Goal: Task Accomplishment & Management: Manage account settings

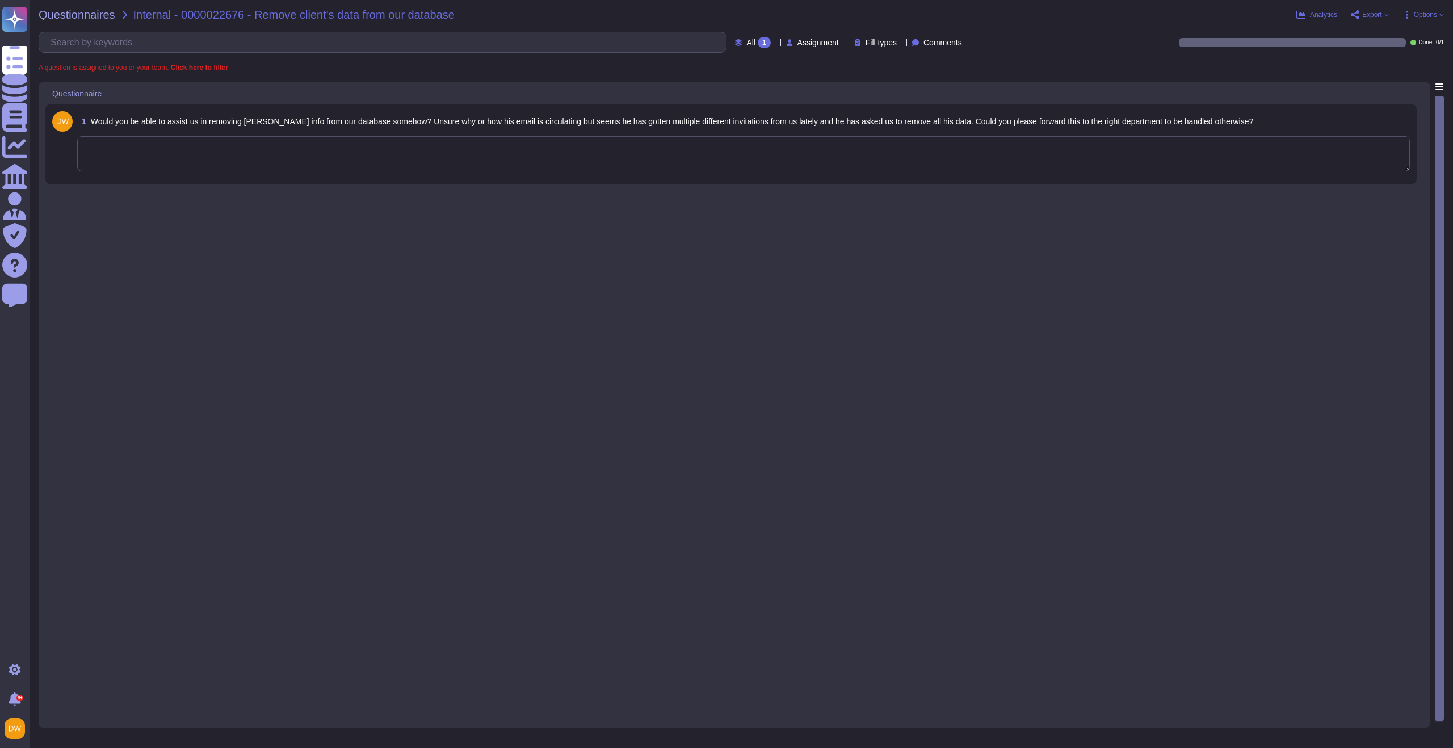
click at [437, 154] on textarea at bounding box center [743, 153] width 1332 height 35
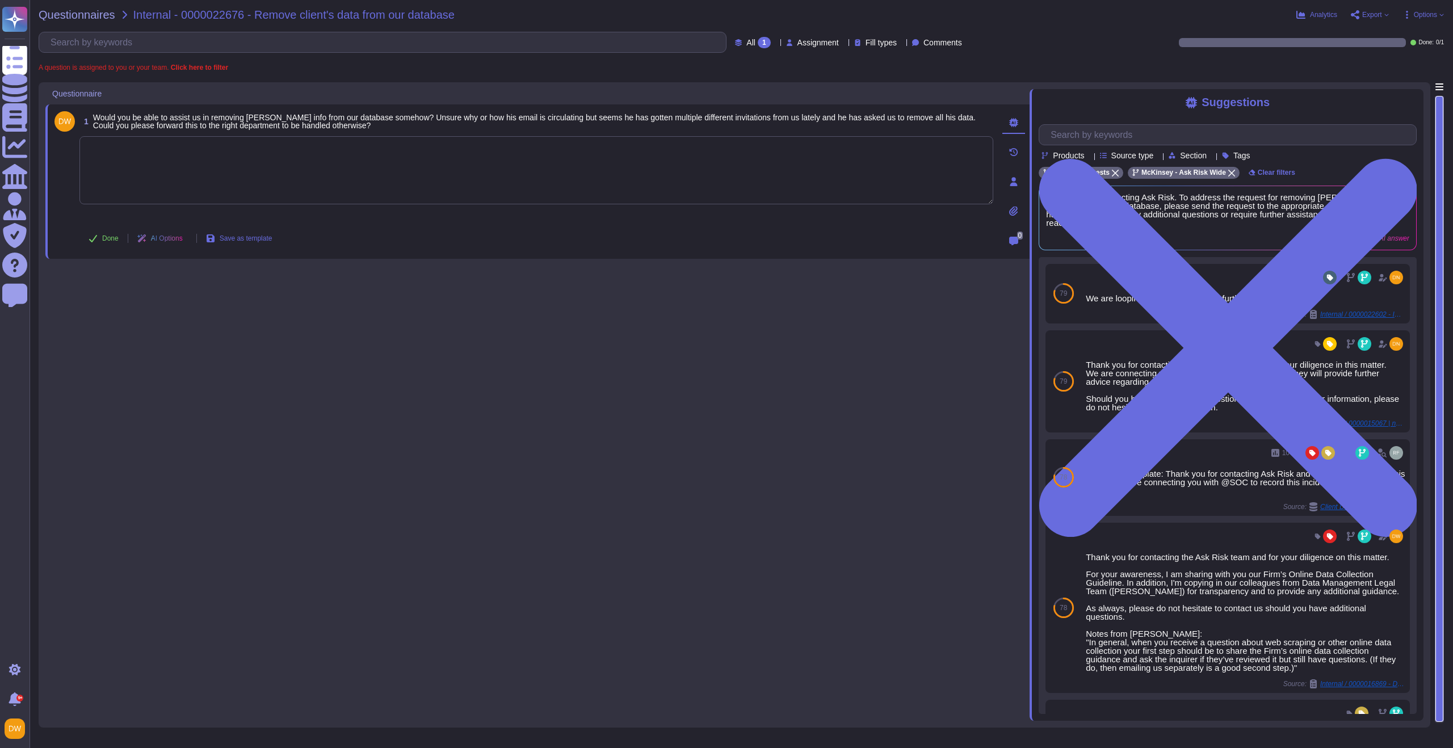
click at [335, 170] on textarea at bounding box center [536, 170] width 914 height 68
paste textarea "We are connecting you with @privacy and @Global Unsubscribes to advise on your …"
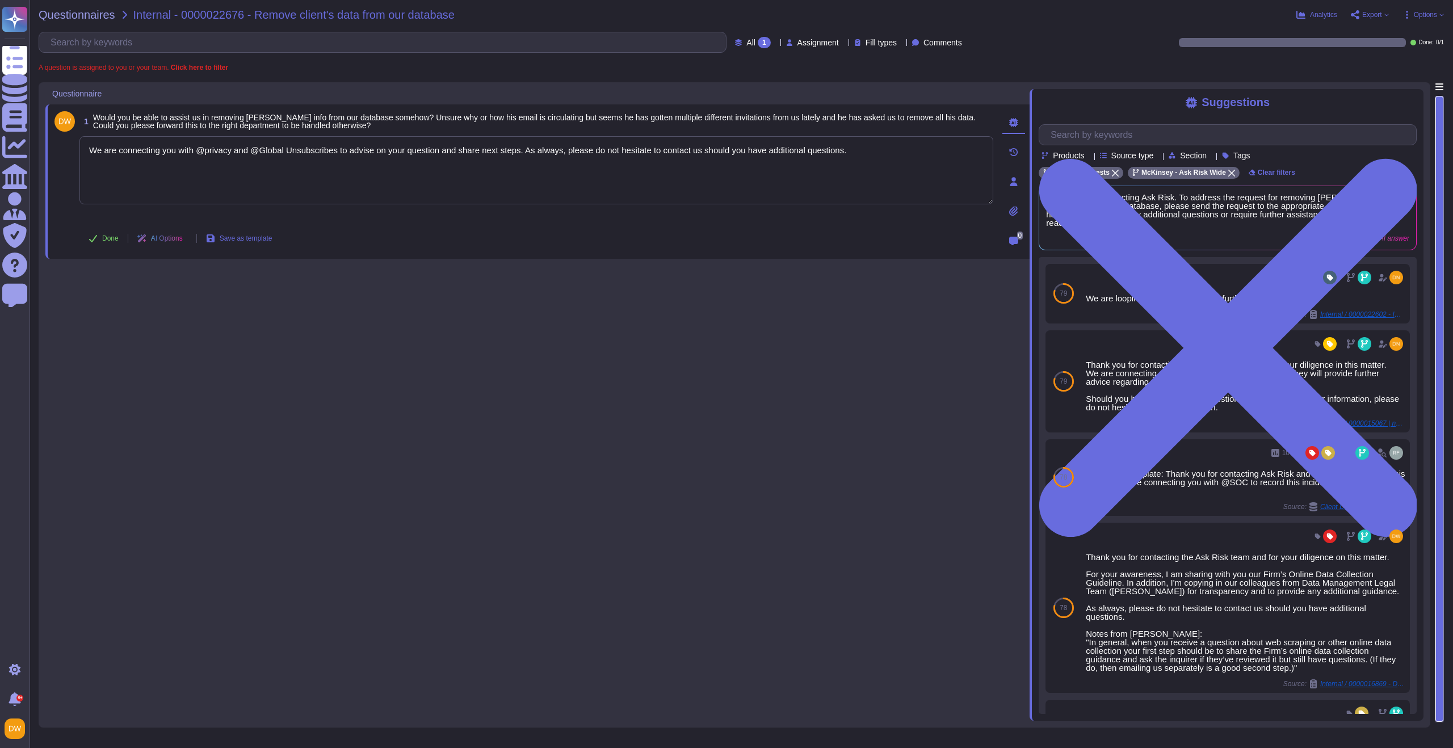
type textarea "We are connecting you with @privacy and @Global Unsubscribes to advise on your …"
click at [272, 317] on div "1 Would you be able to assist us in removing [PERSON_NAME] info from our databa…" at bounding box center [537, 401] width 984 height 638
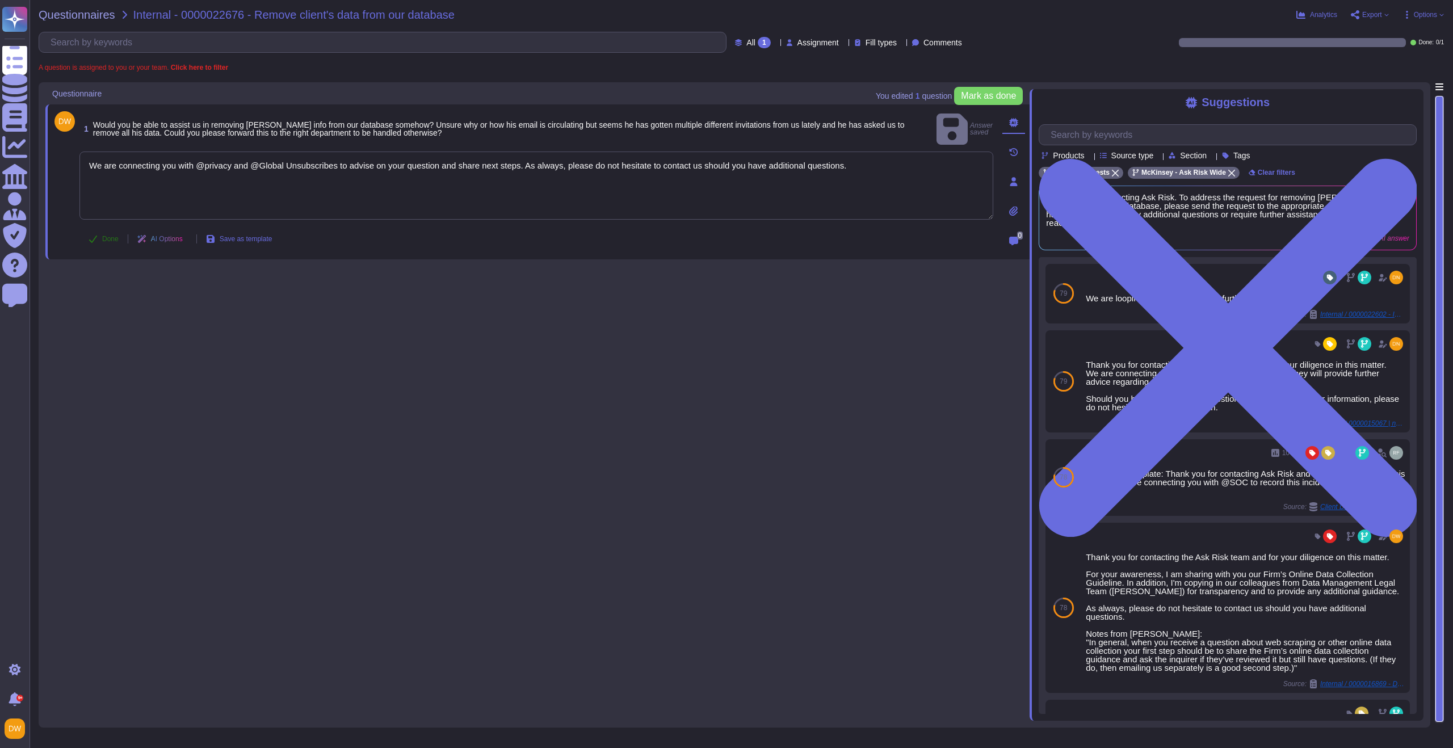
click at [110, 236] on span "Done" at bounding box center [110, 238] width 16 height 7
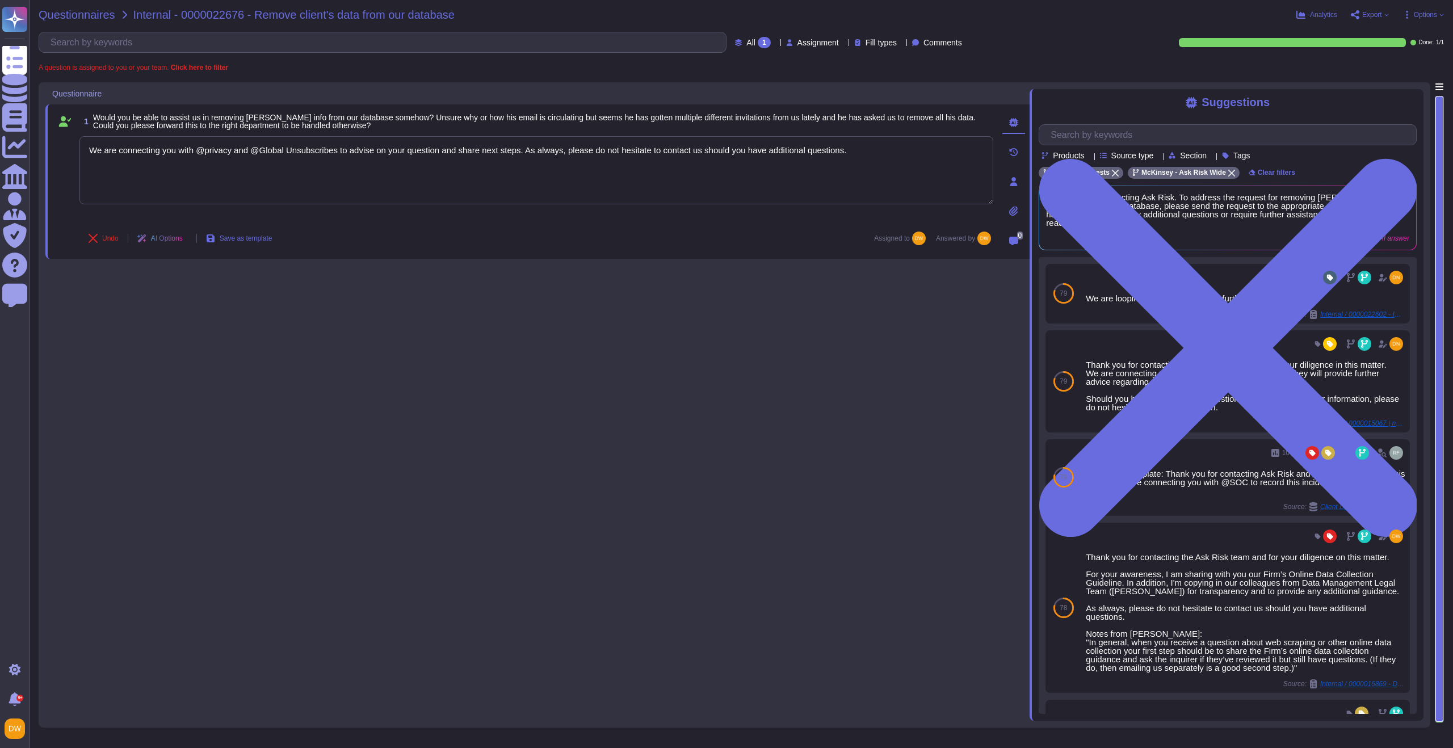
click at [79, 11] on span "Questionnaires" at bounding box center [77, 14] width 77 height 11
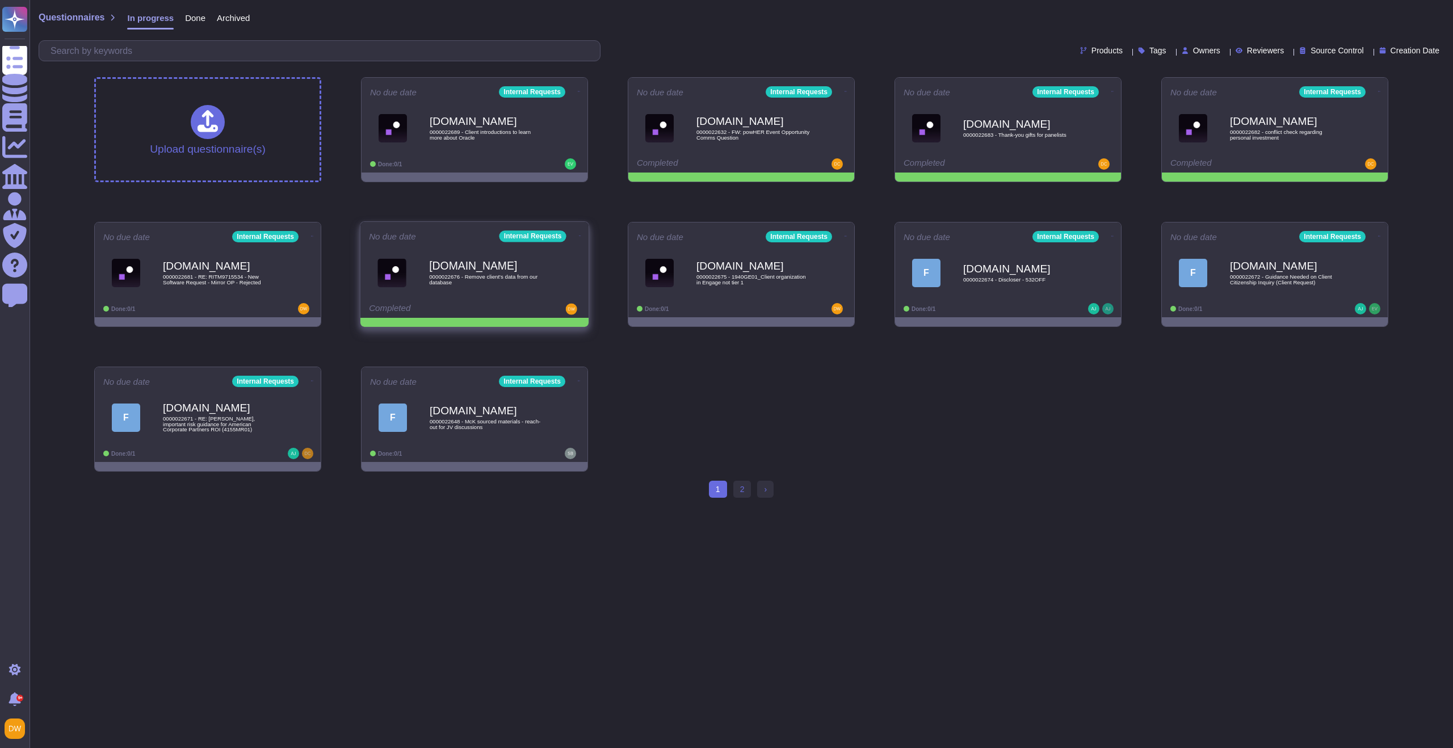
click at [579, 234] on icon at bounding box center [580, 235] width 2 height 3
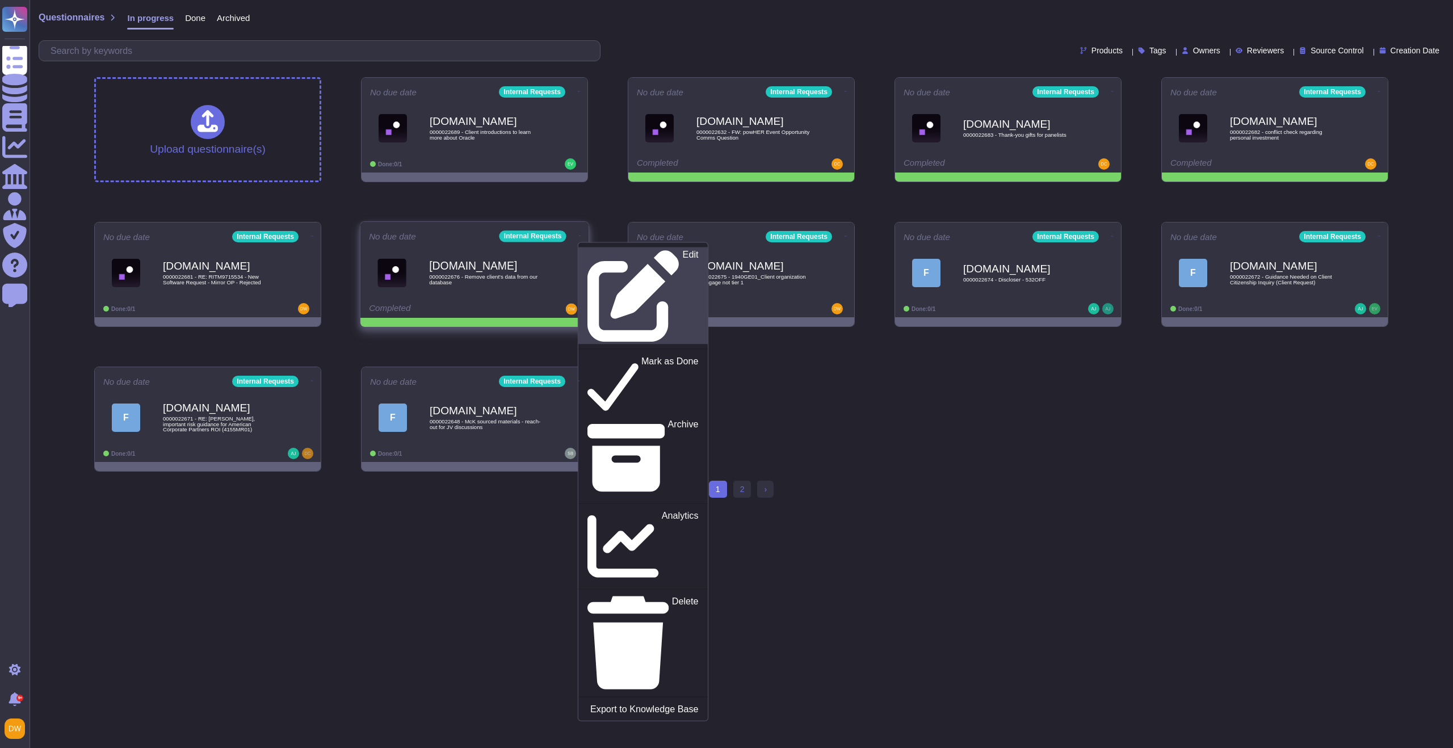
click at [683, 255] on p "Edit" at bounding box center [691, 296] width 16 height 92
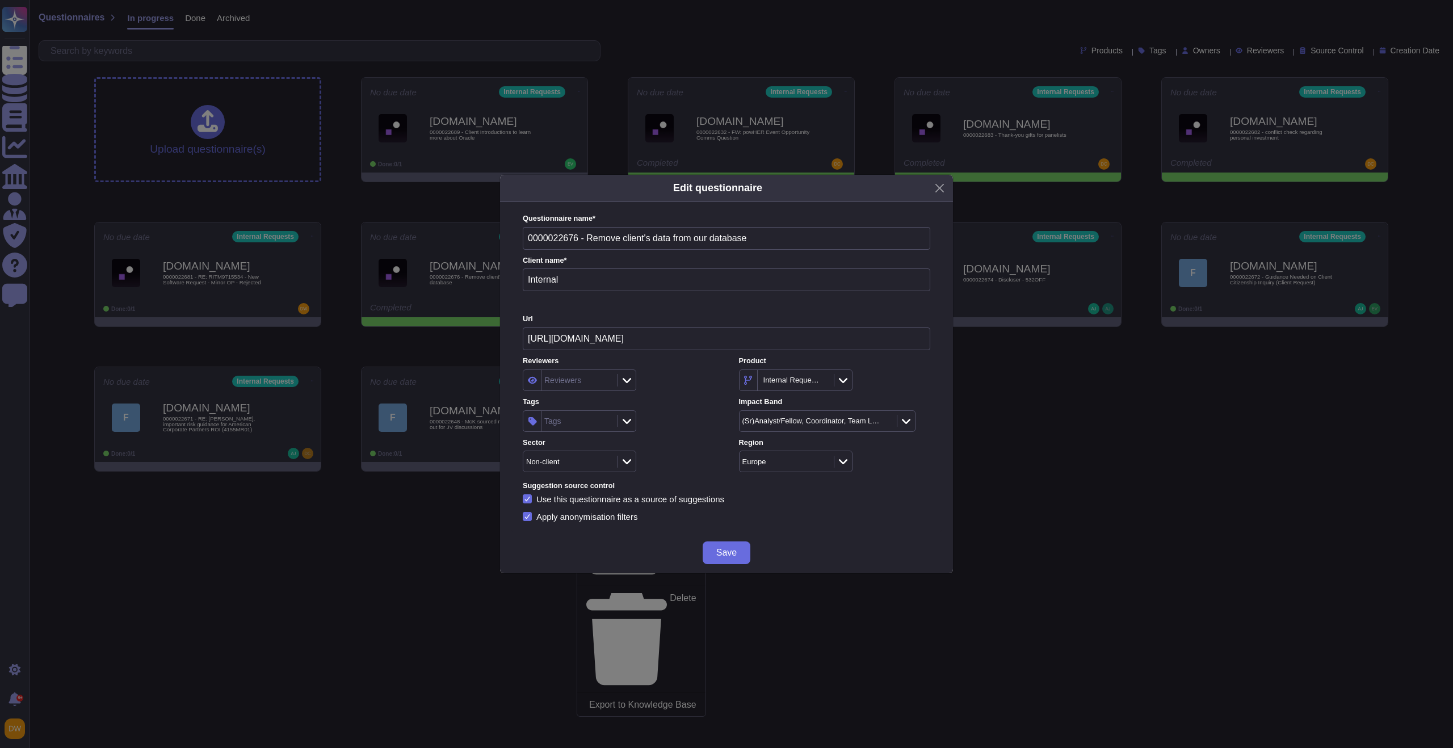
click at [591, 418] on div "Tags" at bounding box center [577, 421] width 73 height 20
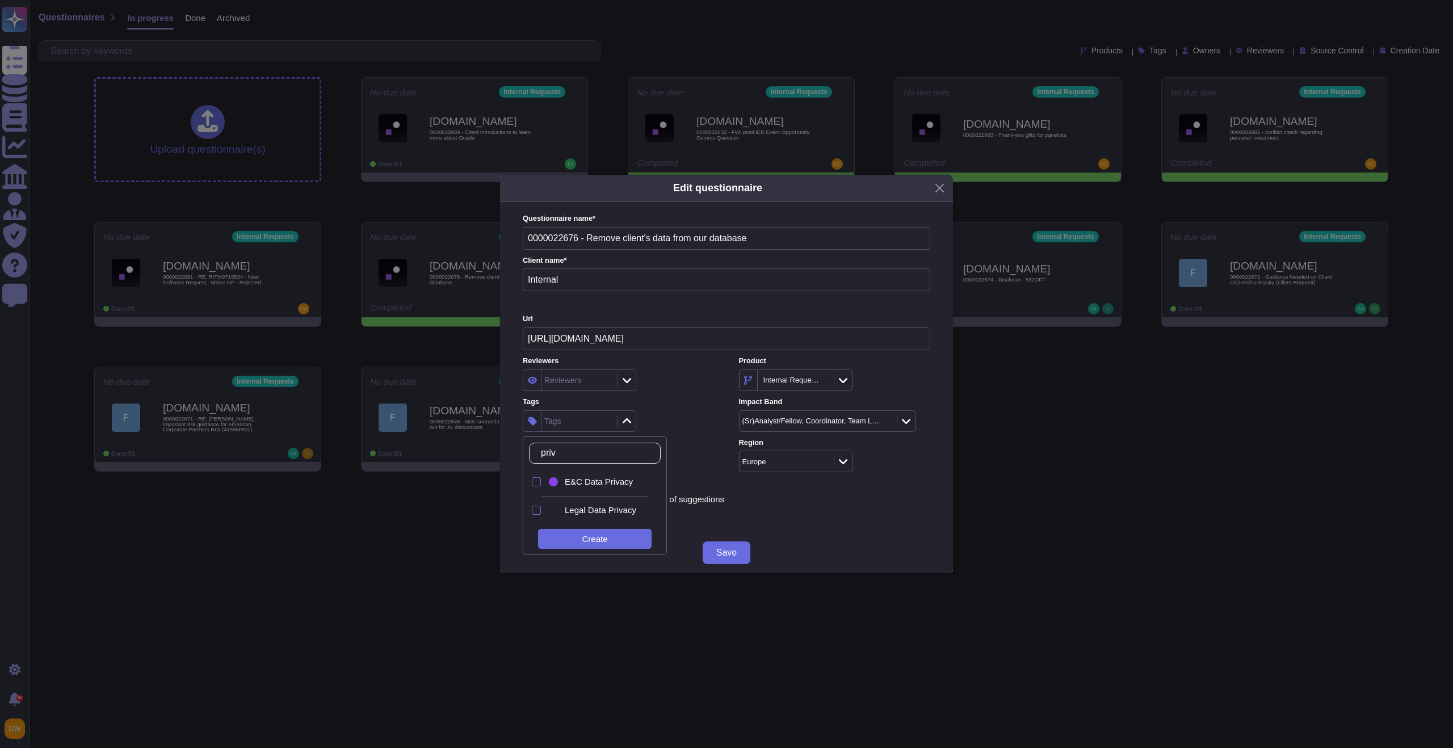
type input "[PERSON_NAME]"
click at [606, 488] on div "E&C Data Privacy" at bounding box center [597, 482] width 102 height 26
click at [691, 394] on div "Reviewers Reviewers Product Internal Requests Tags E&C Data Privacy Impact Band…" at bounding box center [726, 414] width 407 height 116
click at [715, 549] on button "Save" at bounding box center [726, 552] width 48 height 23
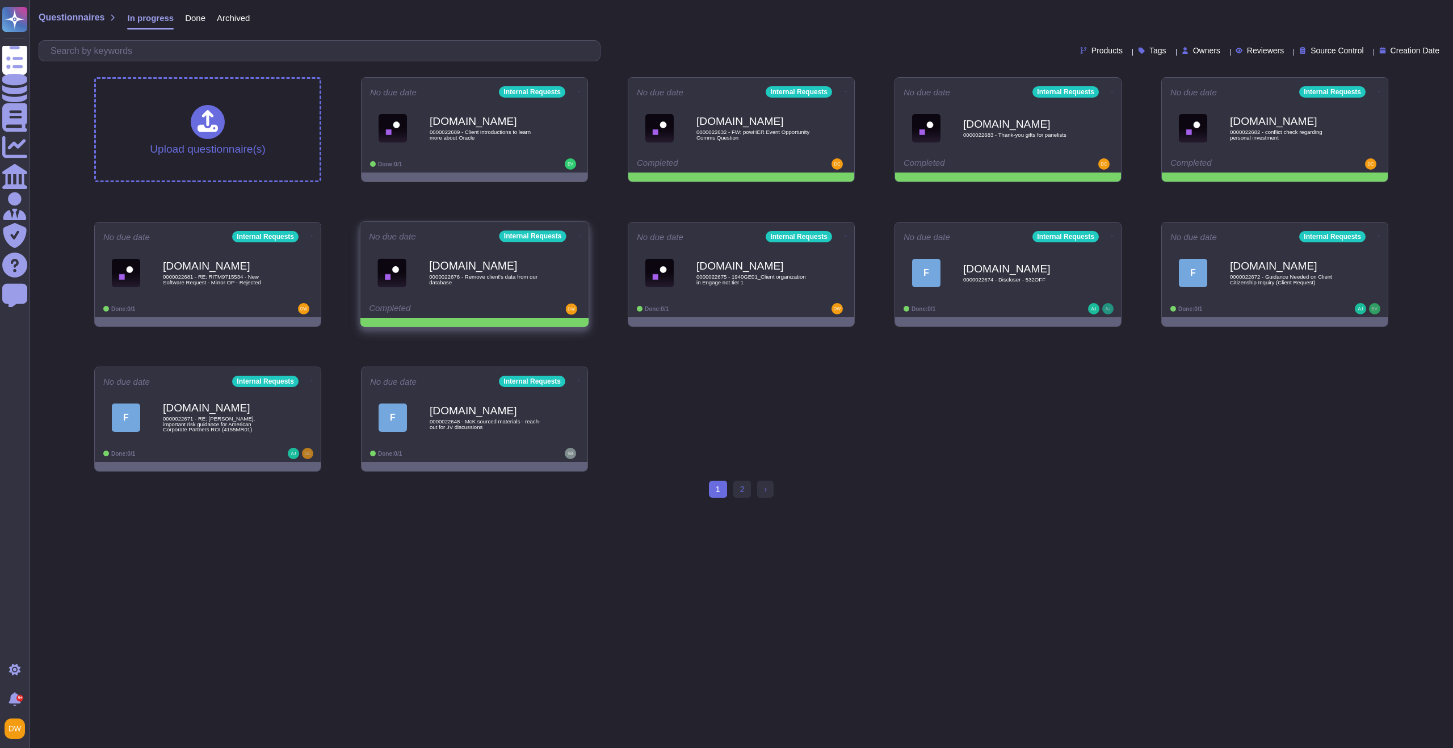
click at [579, 235] on icon at bounding box center [580, 235] width 2 height 1
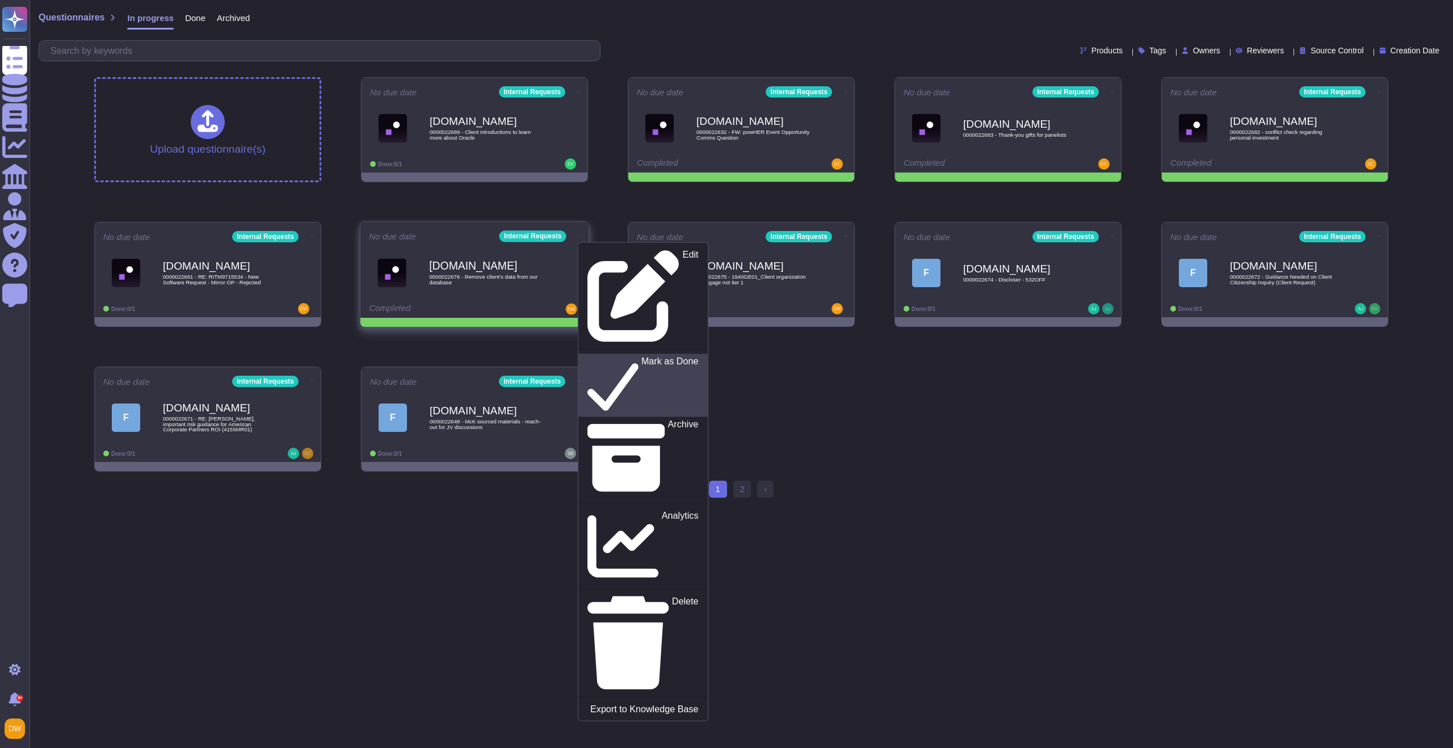
click at [641, 356] on p "Mark as Done" at bounding box center [669, 385] width 57 height 58
